Goal: Find specific page/section: Find specific page/section

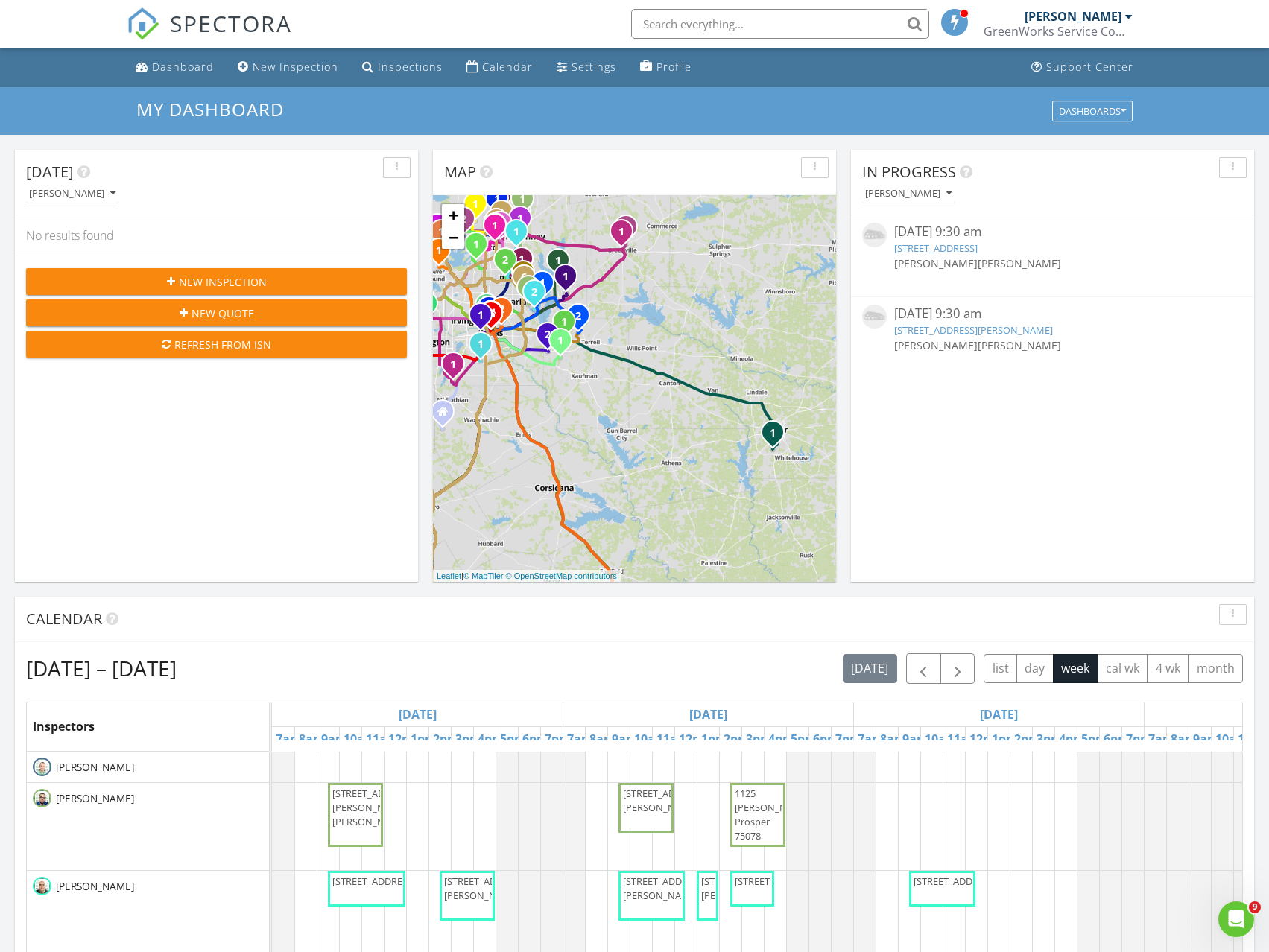
click at [715, 16] on input "text" at bounding box center [781, 24] width 298 height 30
type input "716"
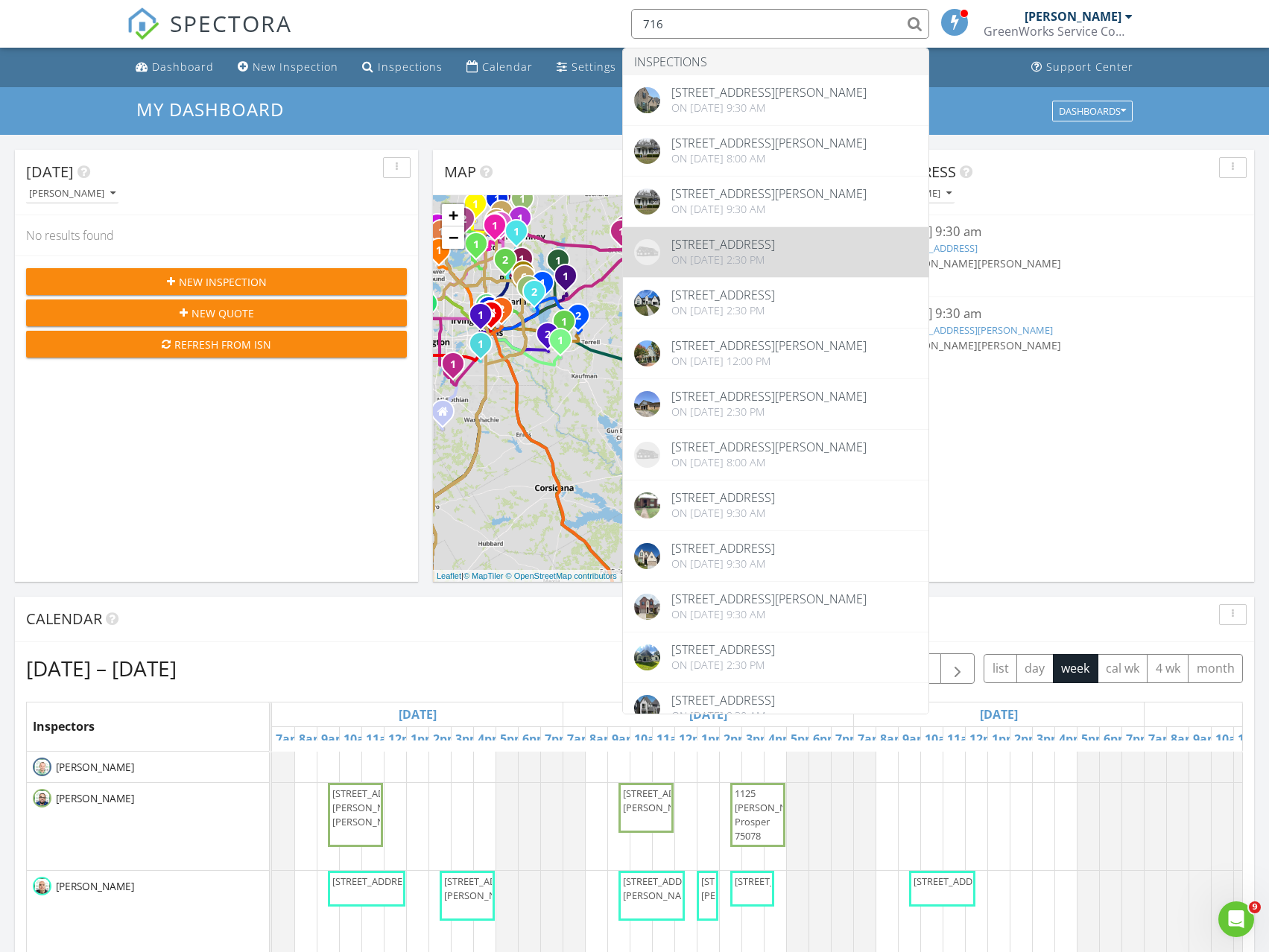
scroll to position [74, 0]
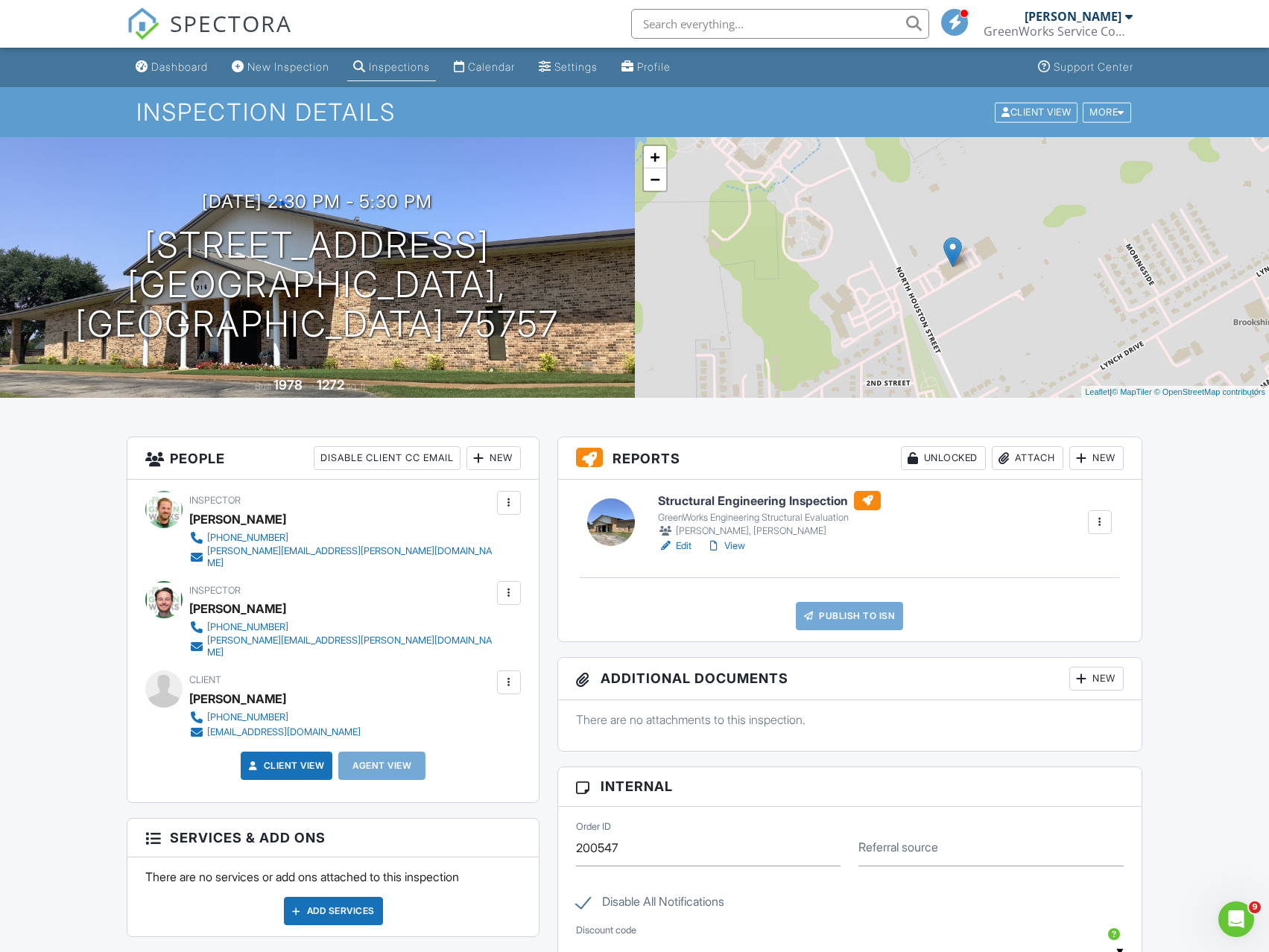
click at [694, 28] on input "text" at bounding box center [781, 24] width 298 height 30
type input "4614"
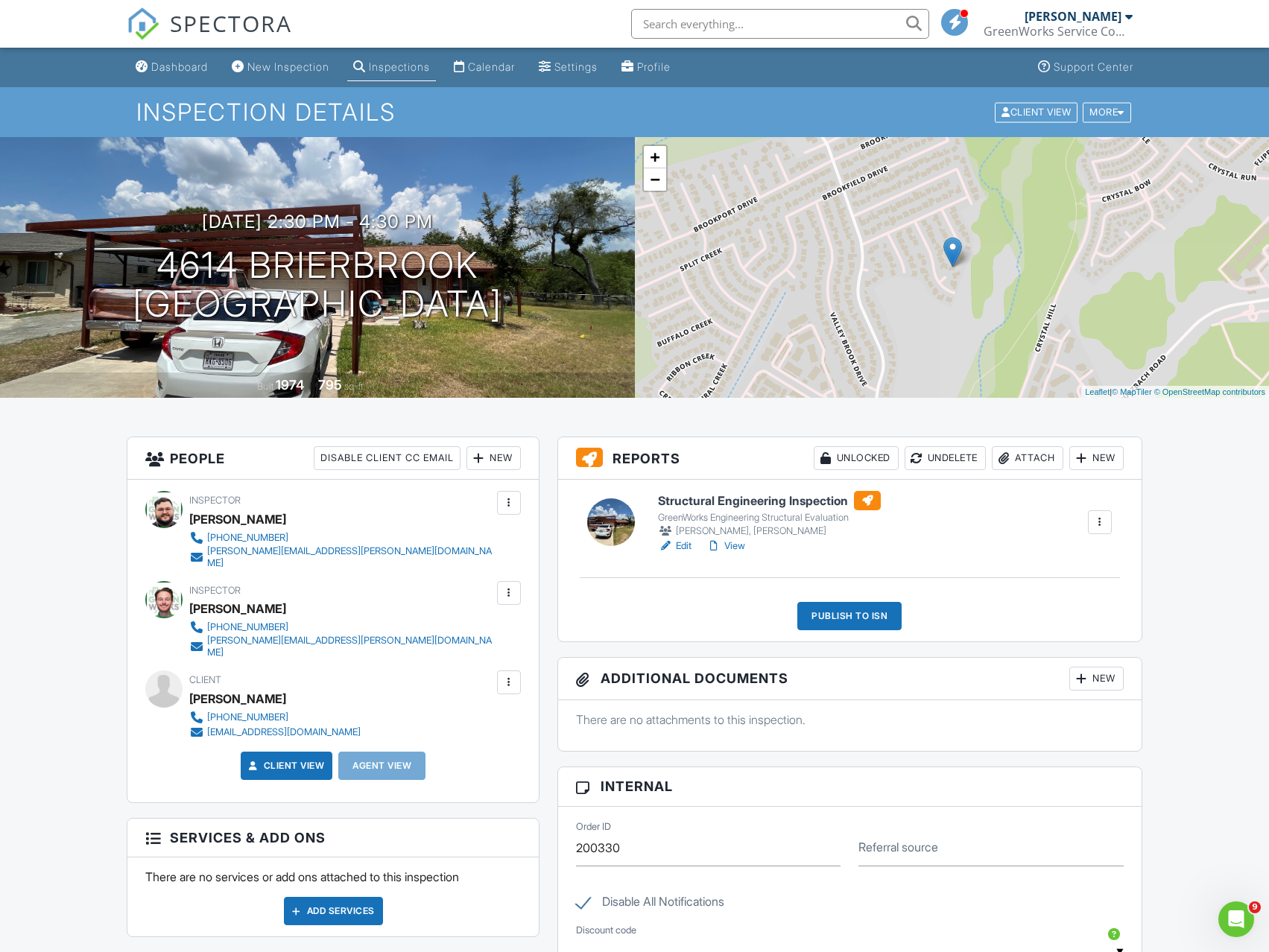
click at [676, 566] on div "Structural Engineering Inspection GreenWorks Engineering Structural Evaluation …" at bounding box center [849, 561] width 584 height 162
click at [675, 545] on link "Edit" at bounding box center [674, 546] width 34 height 15
